Goal: Use online tool/utility: Utilize a website feature to perform a specific function

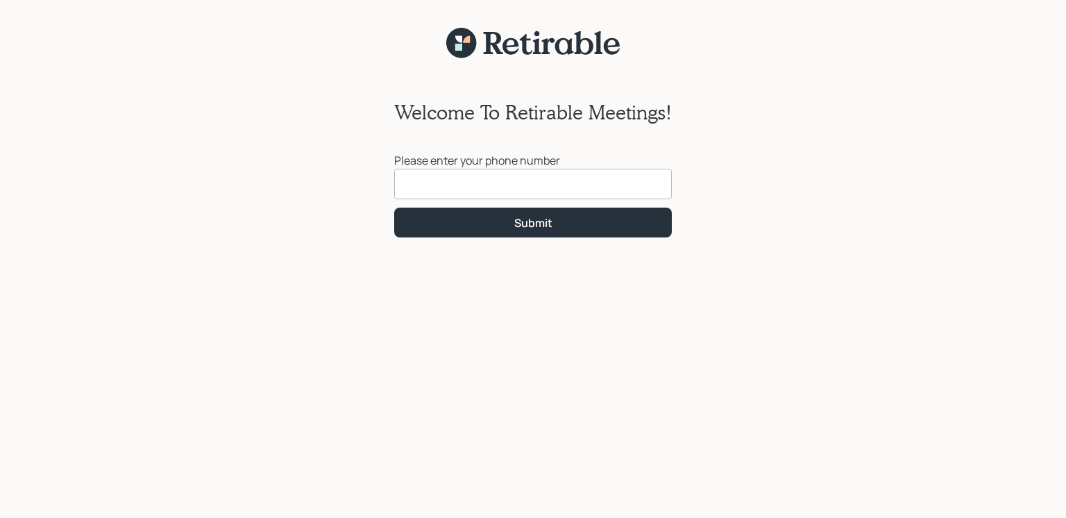
click at [412, 185] on input at bounding box center [532, 184] width 277 height 31
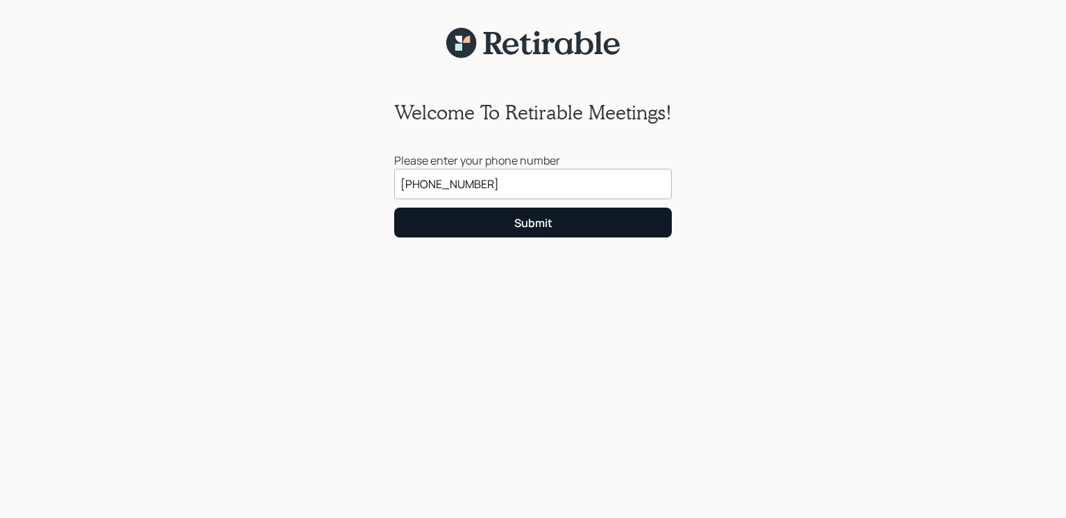
type input "[PHONE_NUMBER]"
click at [492, 219] on button "Submit" at bounding box center [532, 222] width 277 height 30
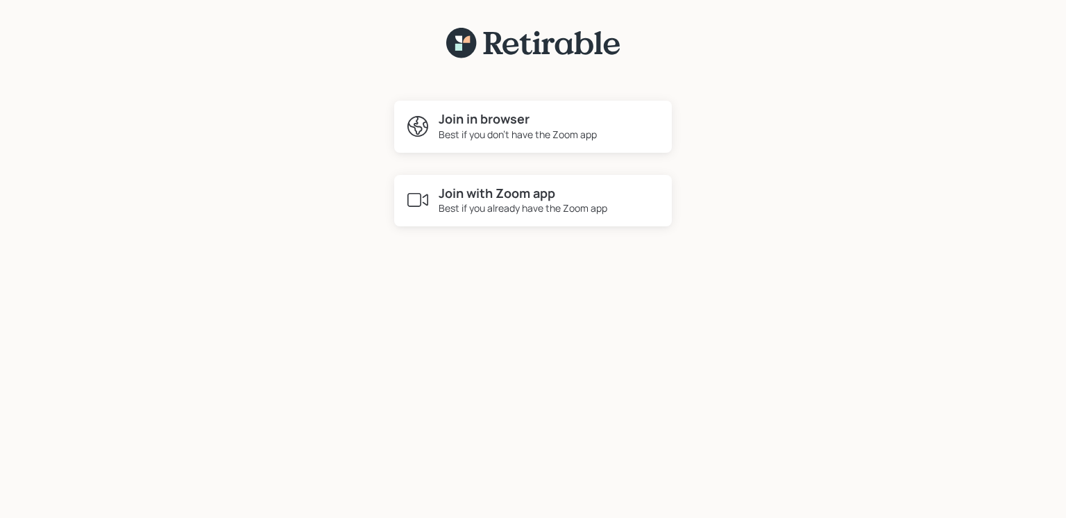
click at [458, 120] on h4 "Join in browser" at bounding box center [517, 119] width 158 height 15
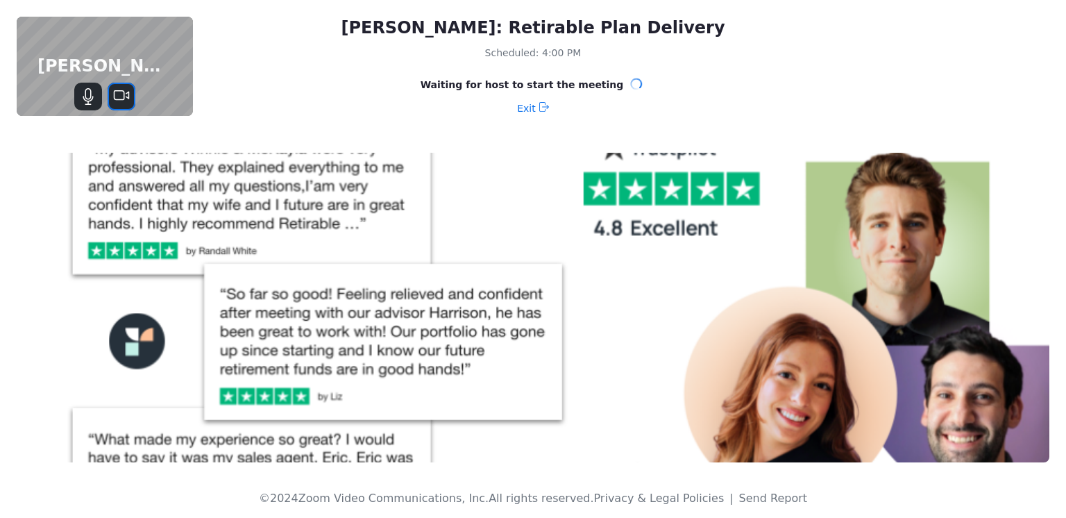
click at [118, 97] on icon "Stop Video" at bounding box center [121, 96] width 17 height 17
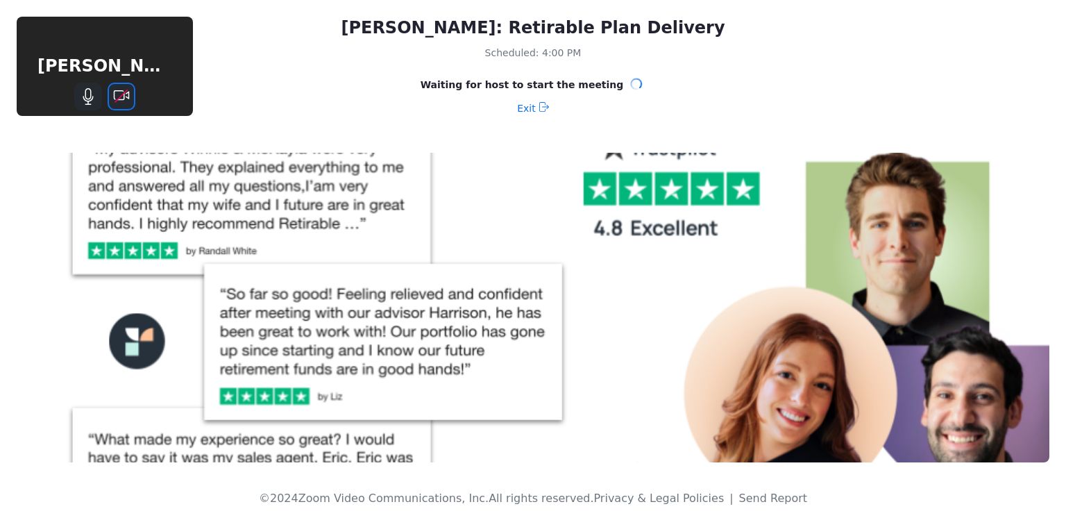
click at [118, 97] on icon "Start Video" at bounding box center [121, 96] width 17 height 17
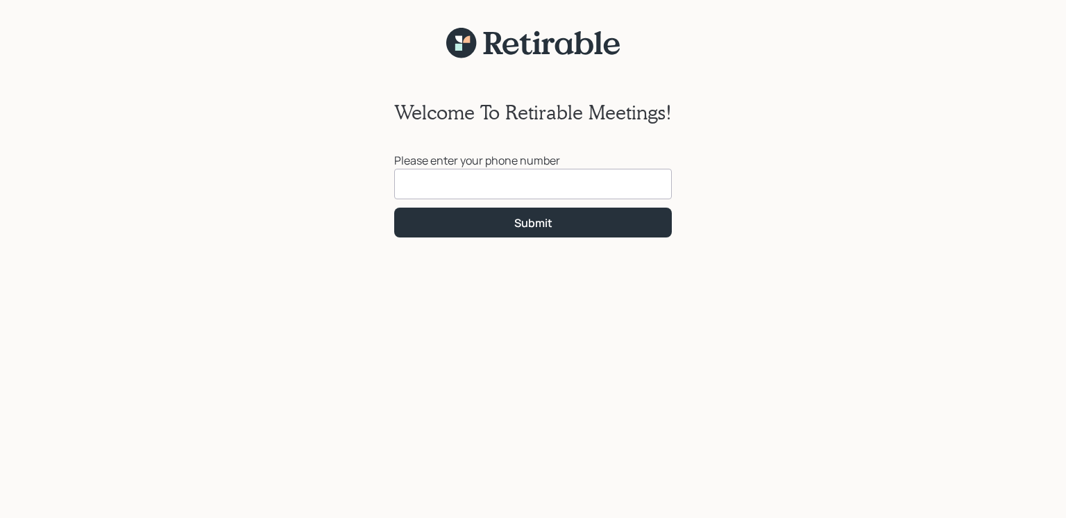
click at [271, 504] on div "Welcome To Retirable Meetings! Please enter your phone number Submit" at bounding box center [533, 297] width 1066 height 476
